Goal: Task Accomplishment & Management: Manage account settings

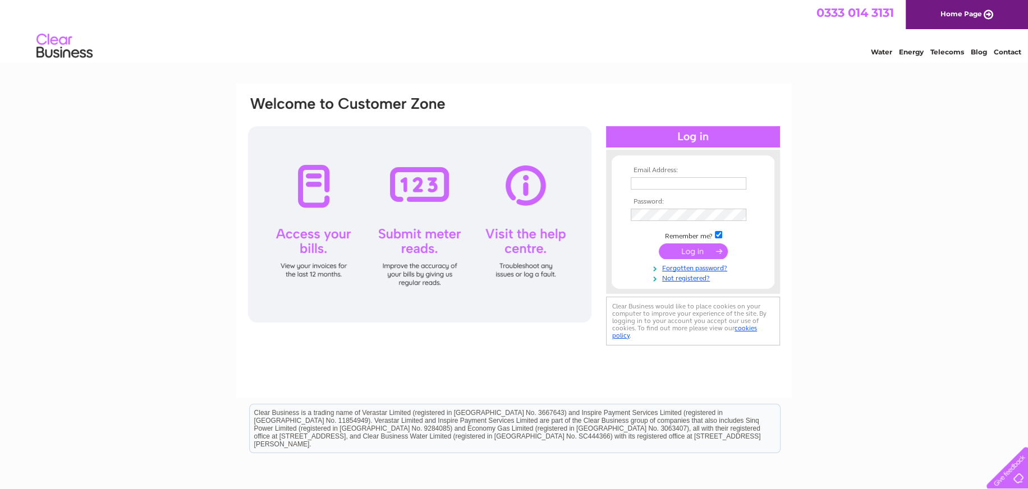
type input "[PERSON_NAME][EMAIL_ADDRESS][DOMAIN_NAME]"
click at [709, 250] on input "submit" at bounding box center [693, 252] width 69 height 16
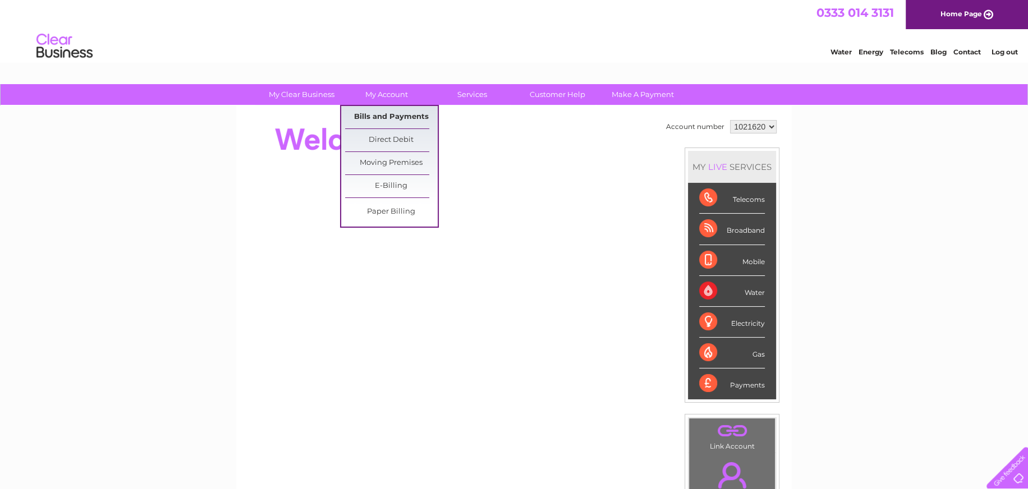
click at [376, 114] on link "Bills and Payments" at bounding box center [391, 117] width 93 height 22
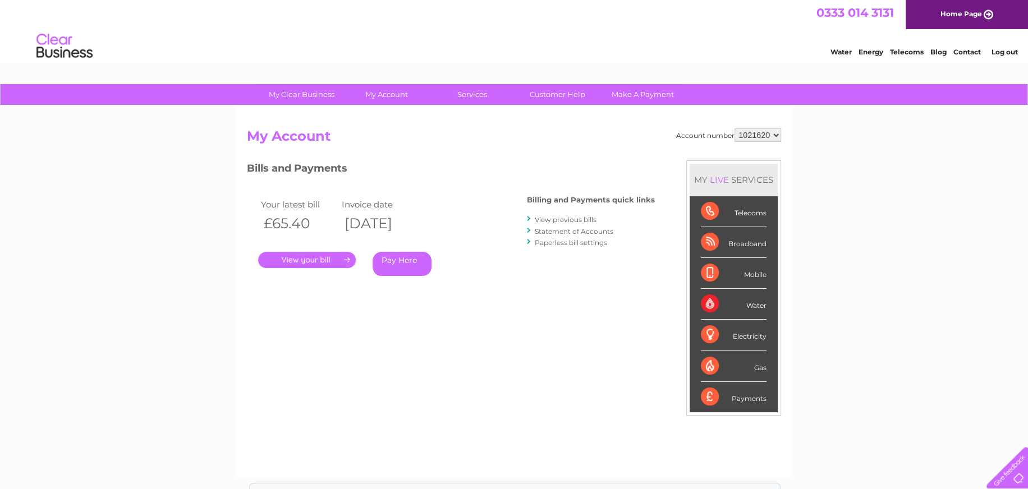
click at [309, 258] on link "." at bounding box center [307, 260] width 98 height 16
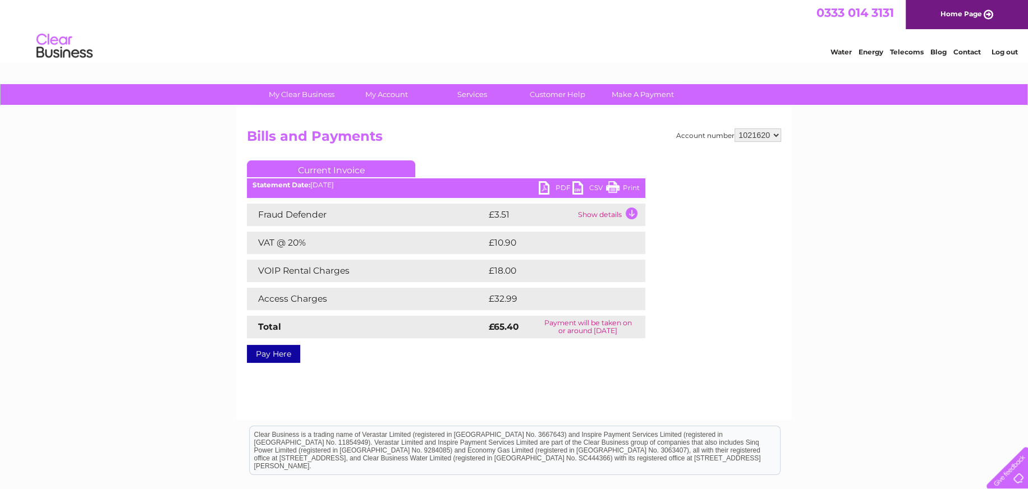
click at [536, 189] on div "Statement Date: 09/09/2025" at bounding box center [446, 185] width 398 height 8
click at [543, 187] on link "PDF" at bounding box center [556, 189] width 34 height 16
